Goal: Check status

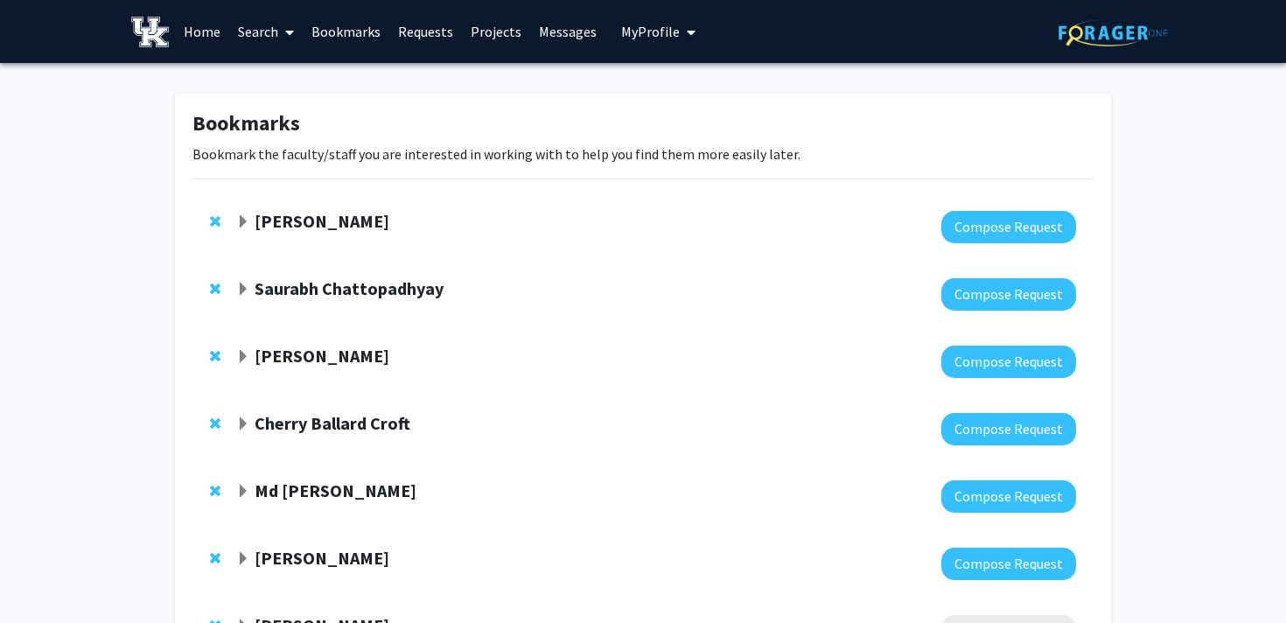
click at [414, 34] on link "Requests" at bounding box center [425, 31] width 73 height 61
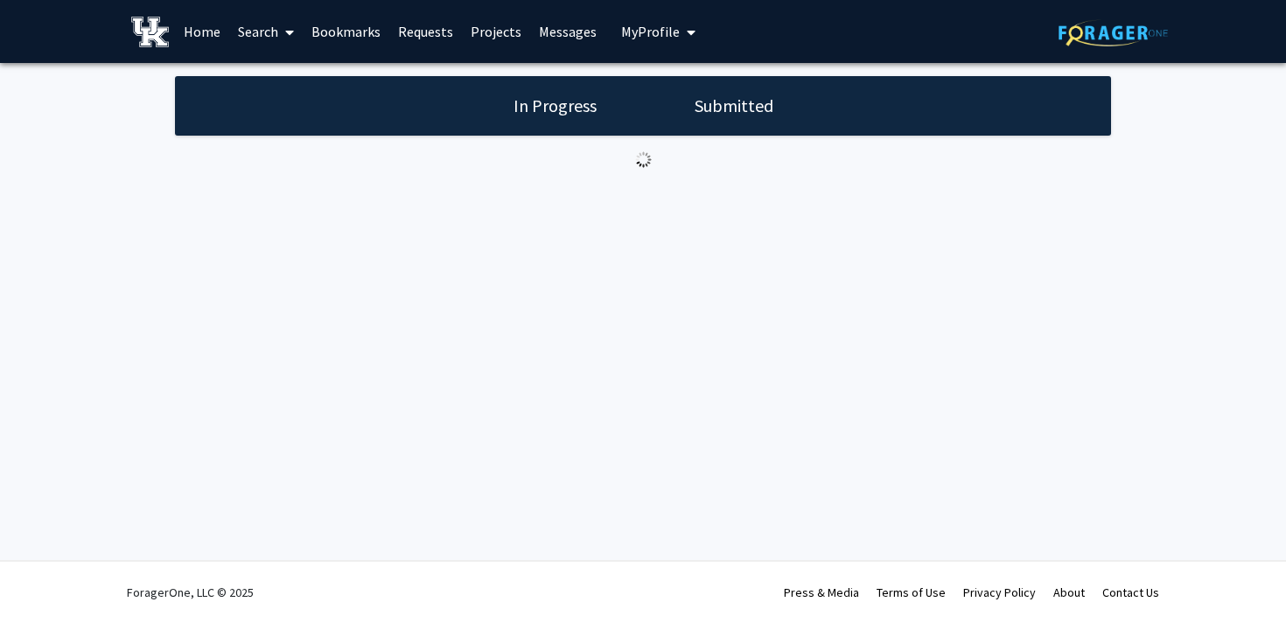
click at [736, 107] on h1 "Submitted" at bounding box center [733, 106] width 89 height 24
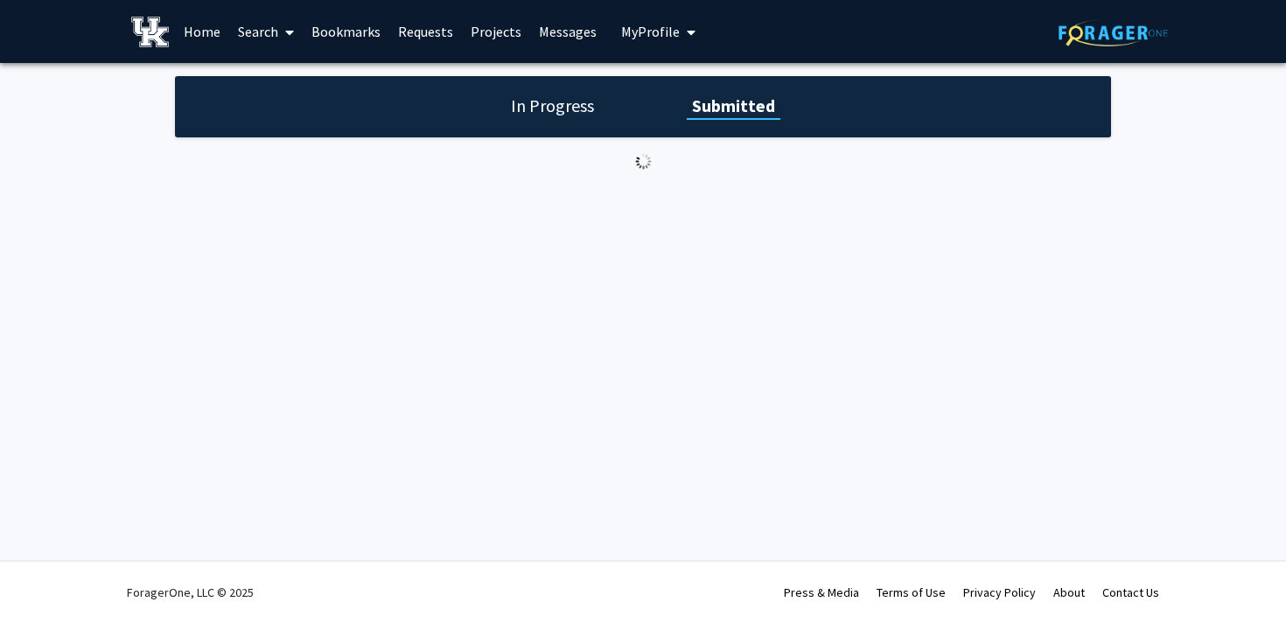
click at [549, 36] on link "Messages" at bounding box center [567, 31] width 75 height 61
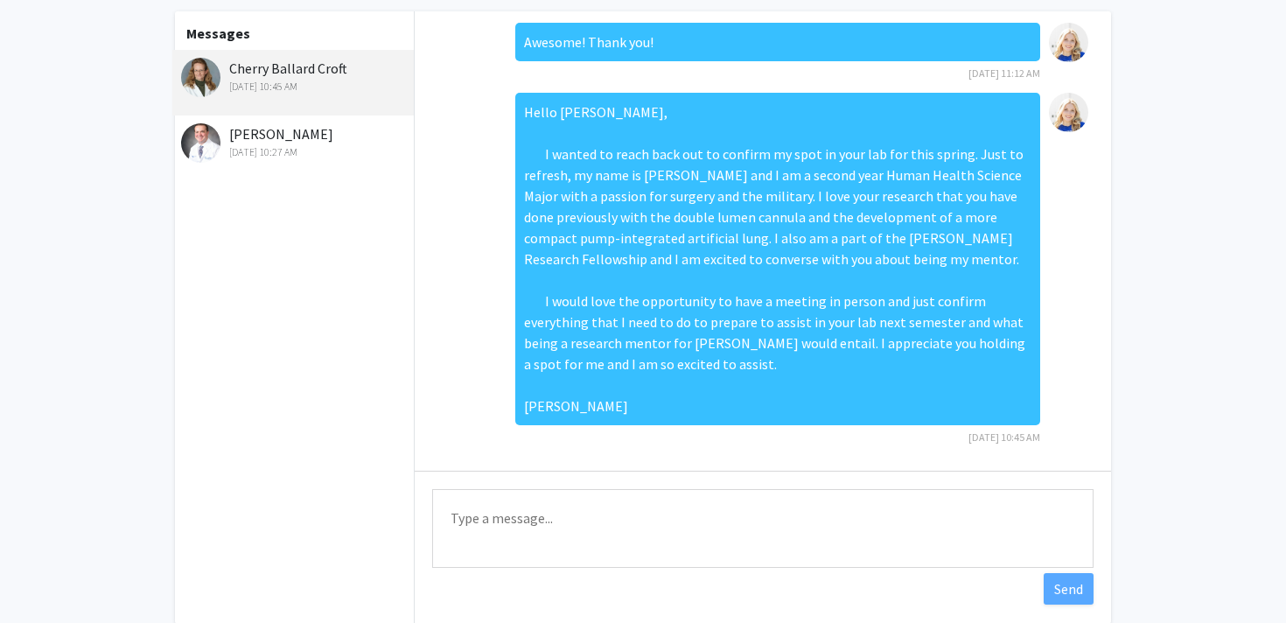
scroll to position [108, 0]
